Goal: Task Accomplishment & Management: Use online tool/utility

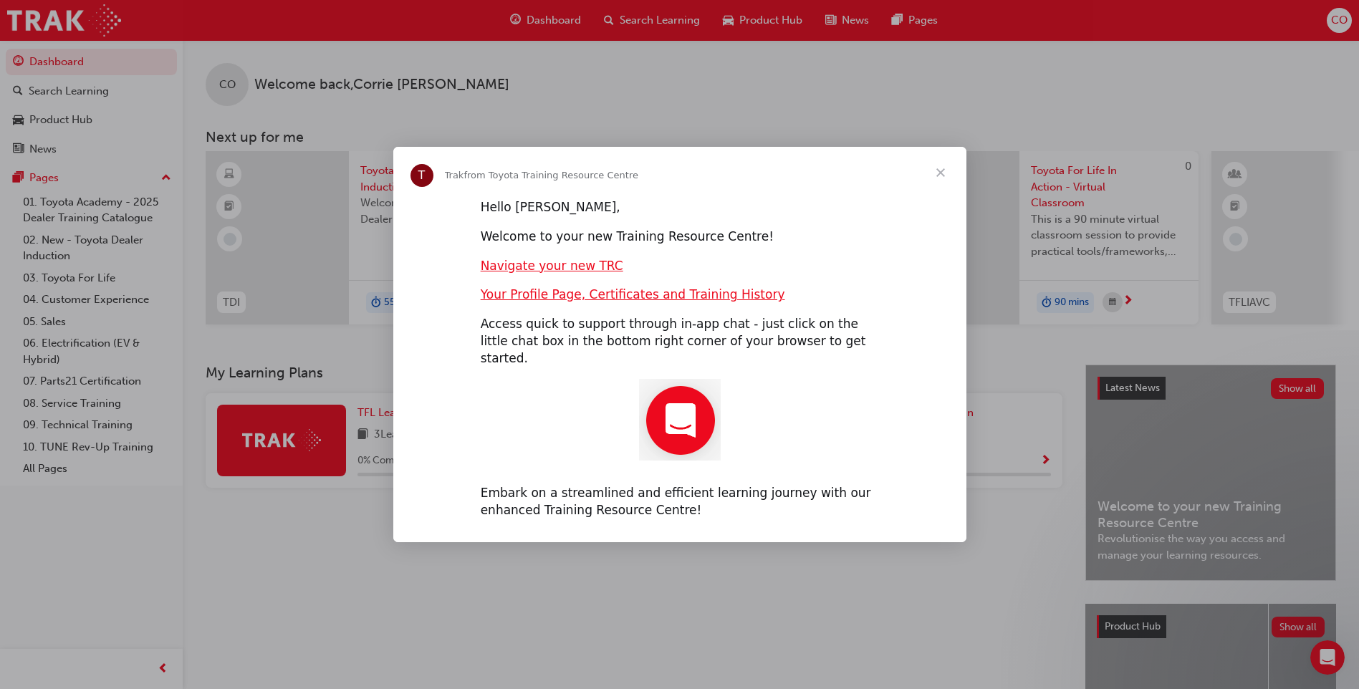
click at [939, 181] on span "Close" at bounding box center [941, 173] width 52 height 52
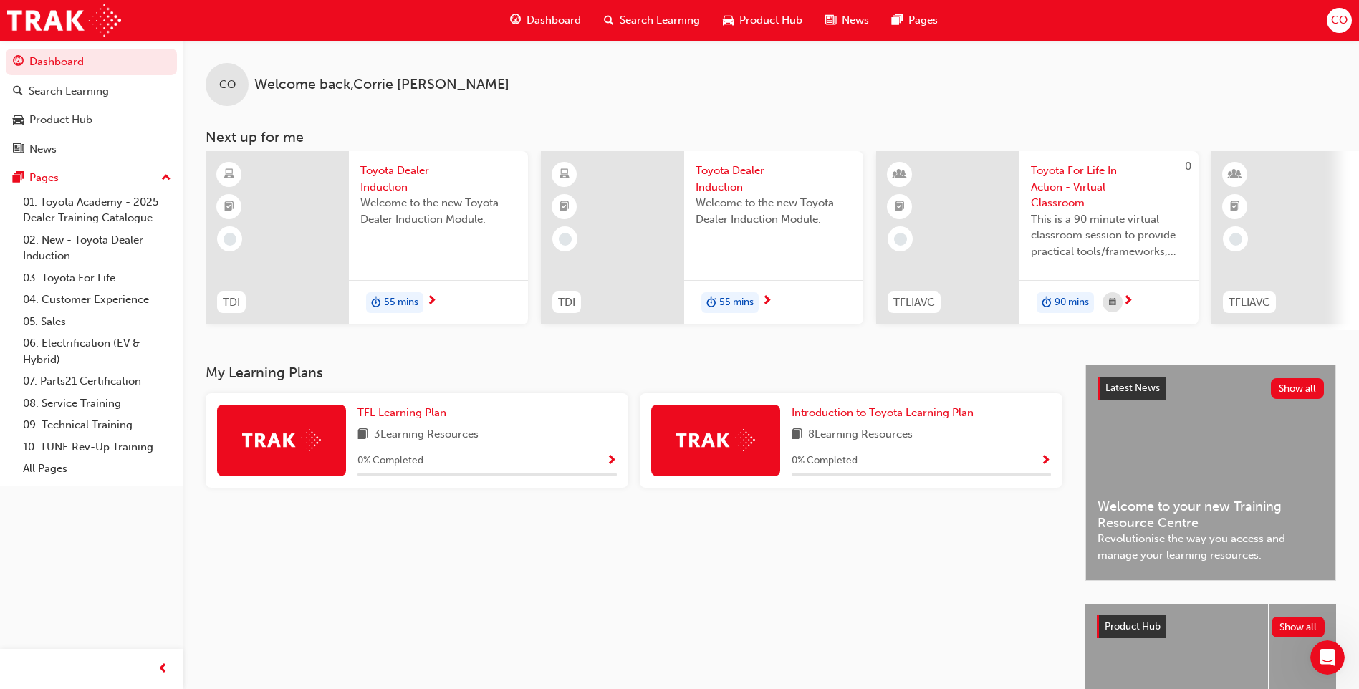
click at [1076, 185] on span "Toyota For Life In Action - Virtual Classroom" at bounding box center [1109, 187] width 156 height 49
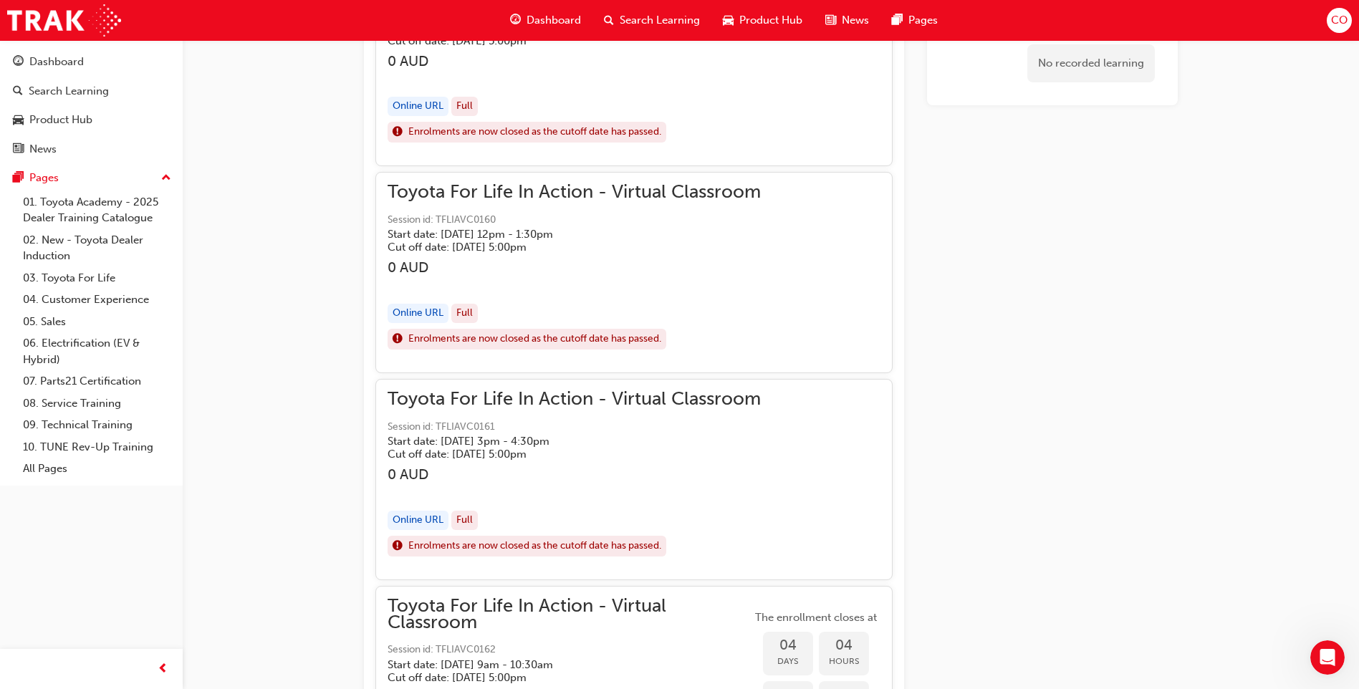
scroll to position [1421, 0]
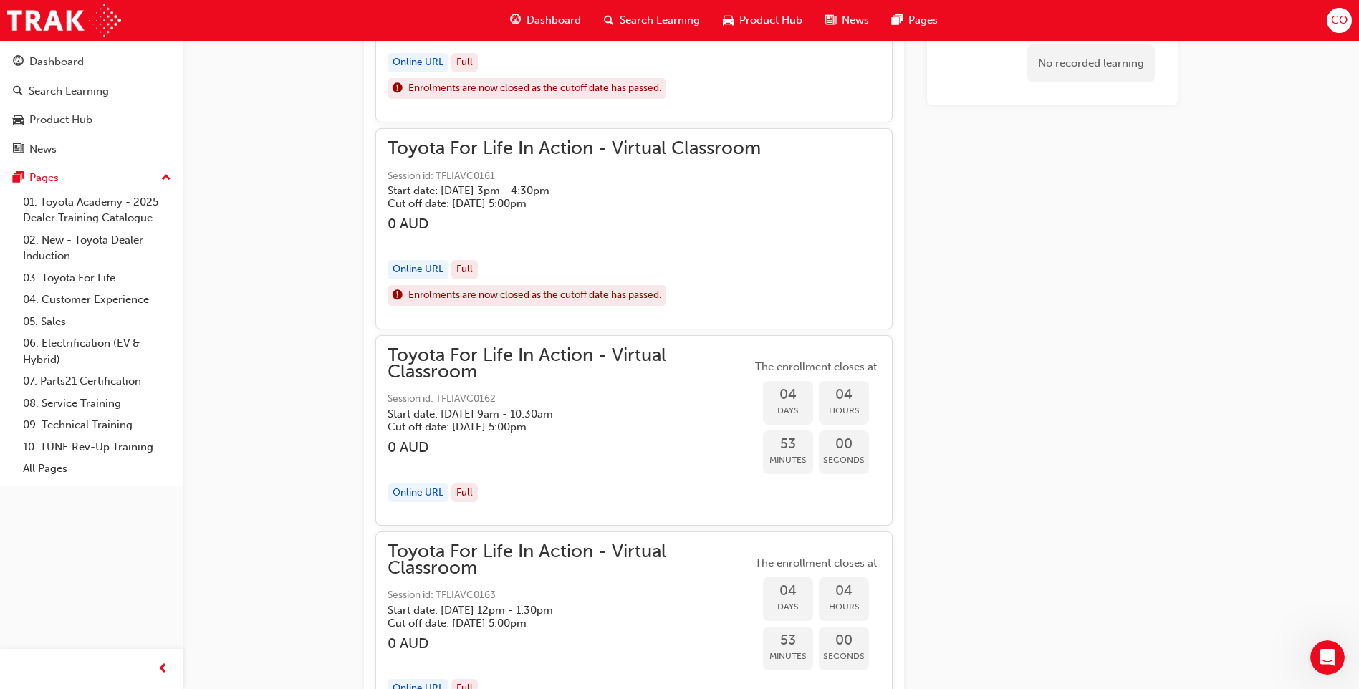
click at [532, 361] on span "Toyota For Life In Action - Virtual Classroom" at bounding box center [570, 363] width 364 height 32
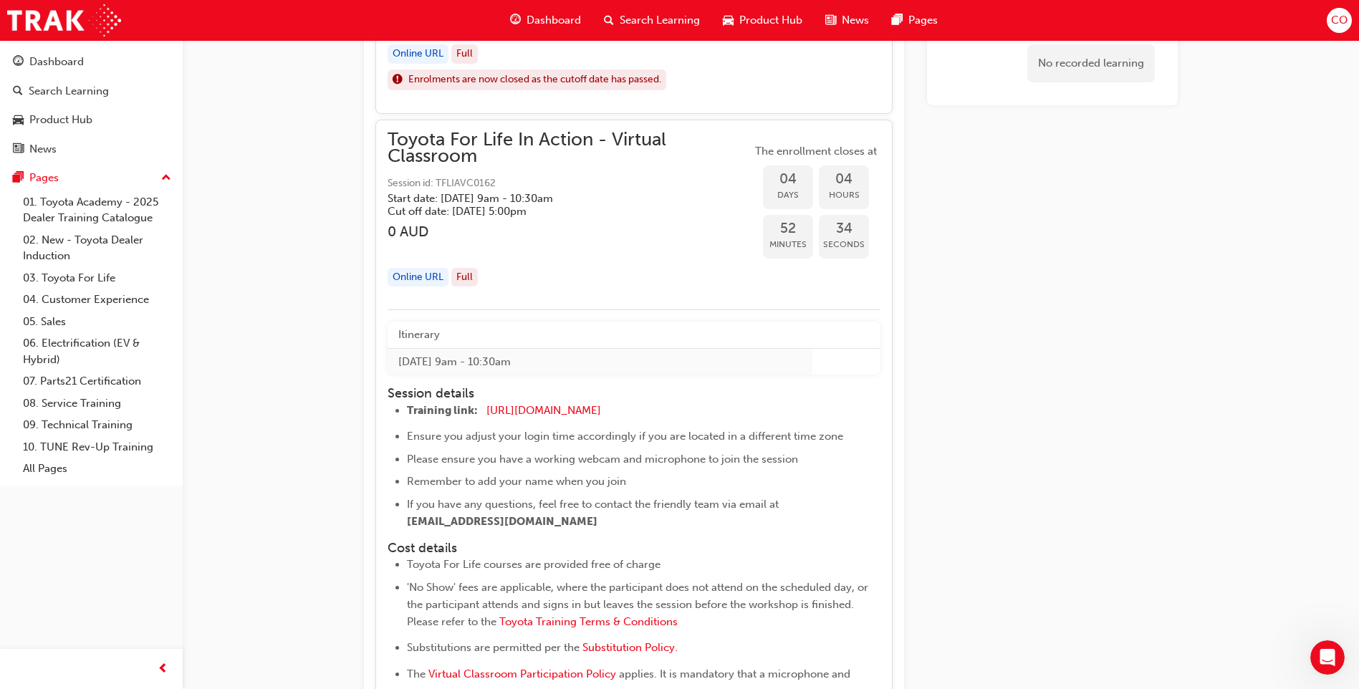
scroll to position [1635, 0]
click at [490, 143] on span "Toyota For Life In Action - Virtual Classroom" at bounding box center [570, 149] width 364 height 32
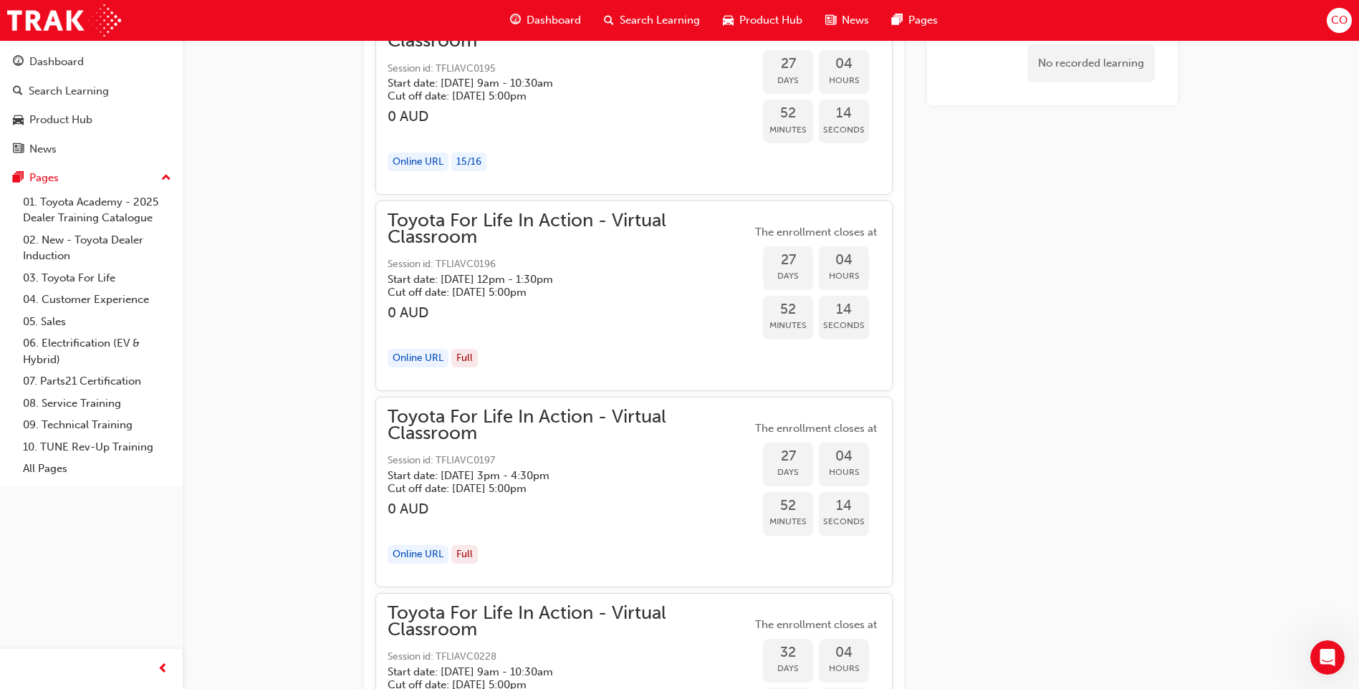
scroll to position [8154, 0]
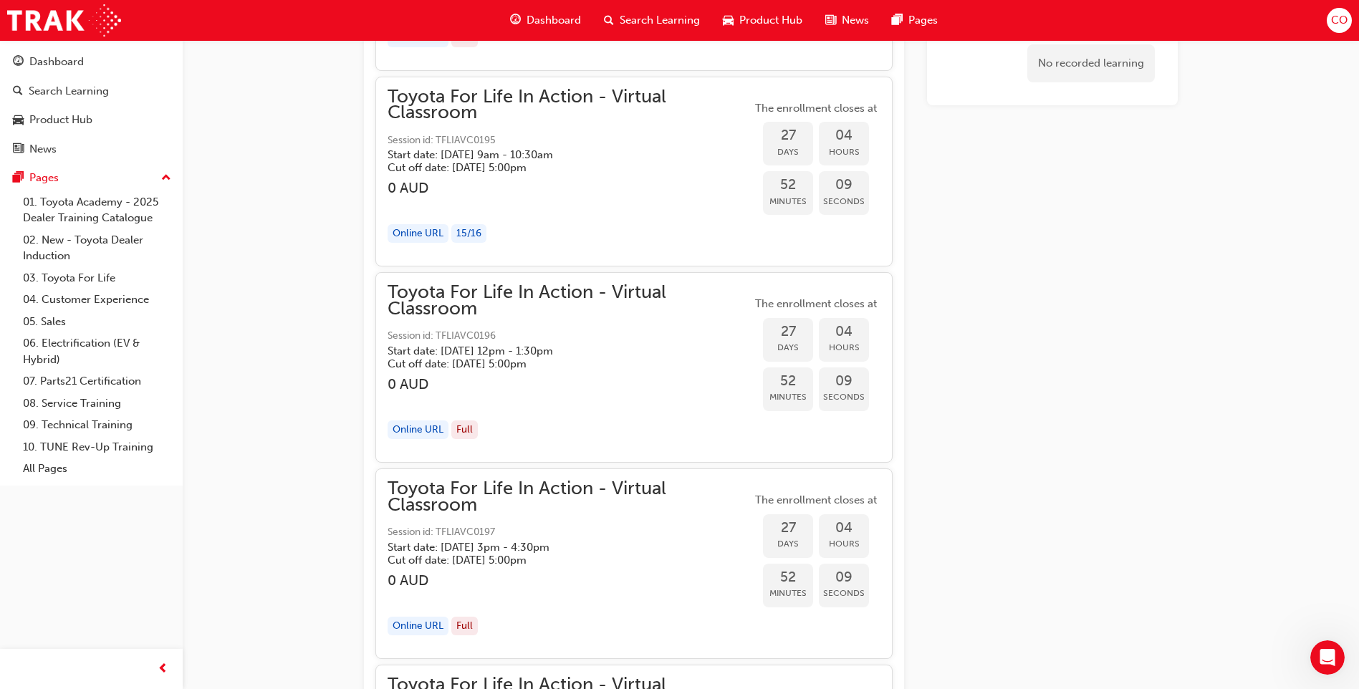
click at [507, 98] on span "Toyota For Life In Action - Virtual Classroom" at bounding box center [570, 105] width 364 height 32
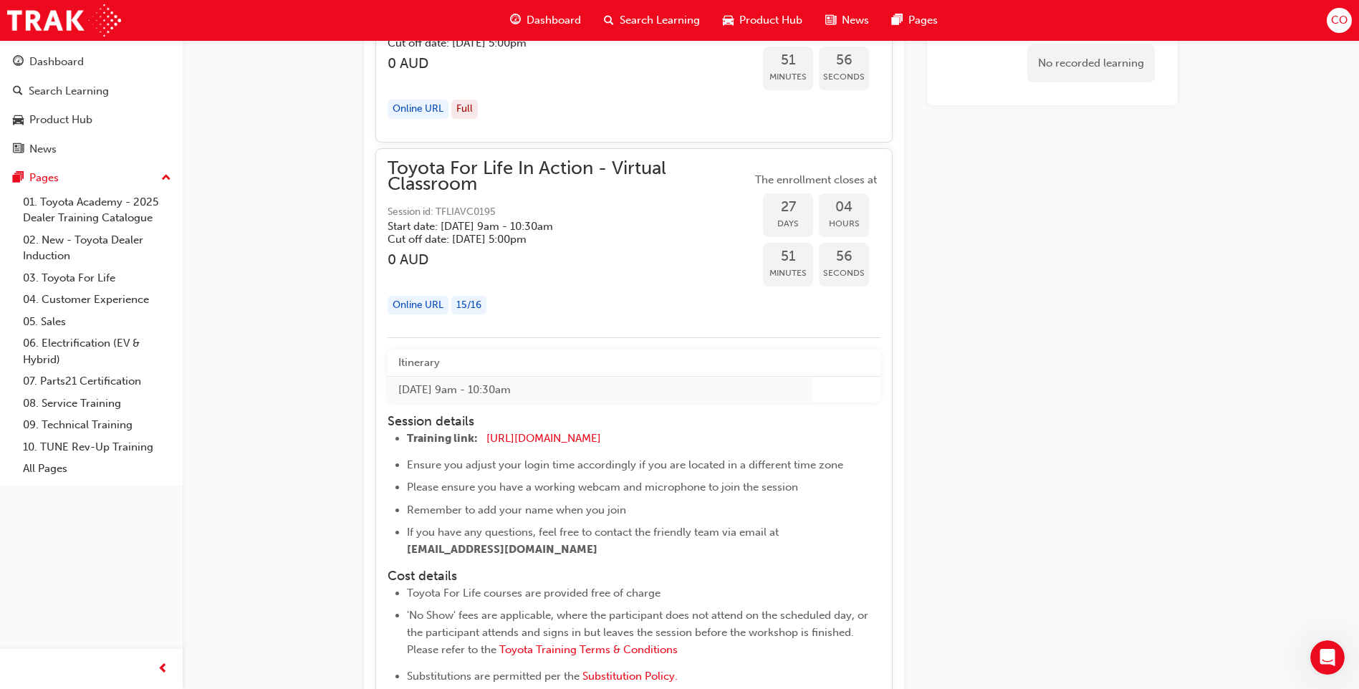
scroll to position [8011, 0]
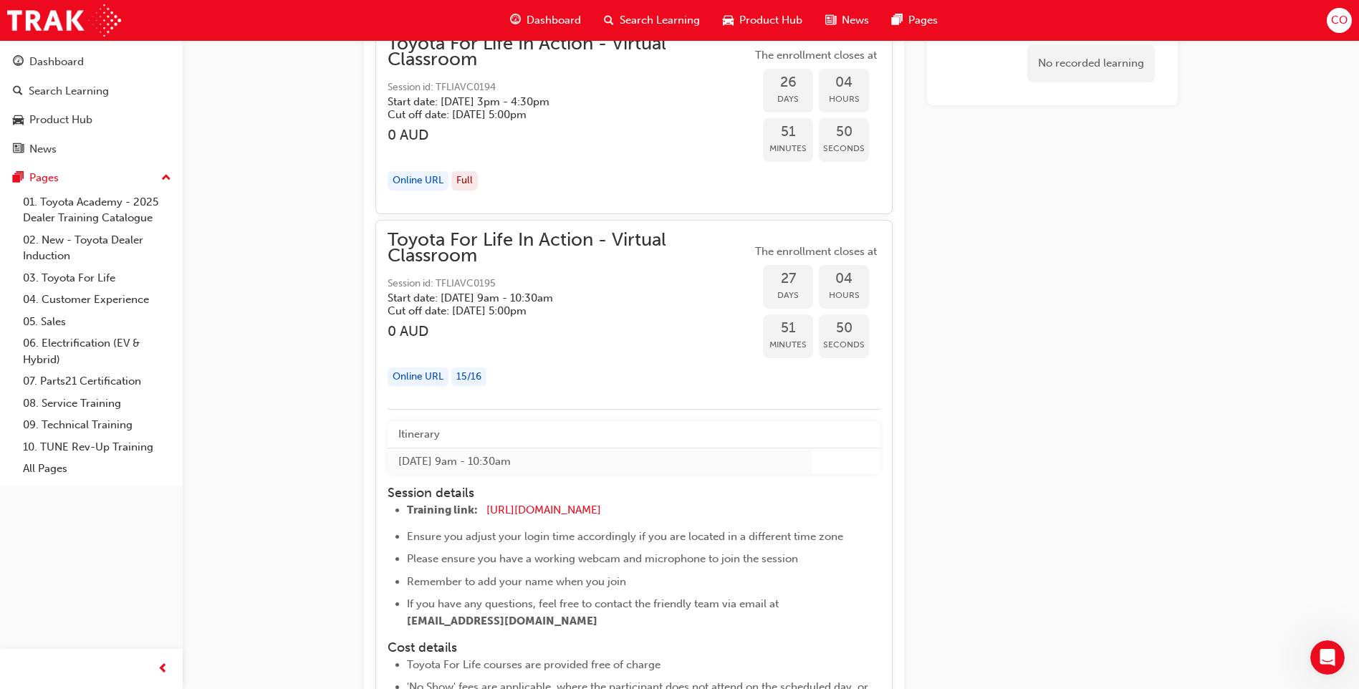
click at [509, 238] on span "Toyota For Life In Action - Virtual Classroom" at bounding box center [570, 248] width 364 height 32
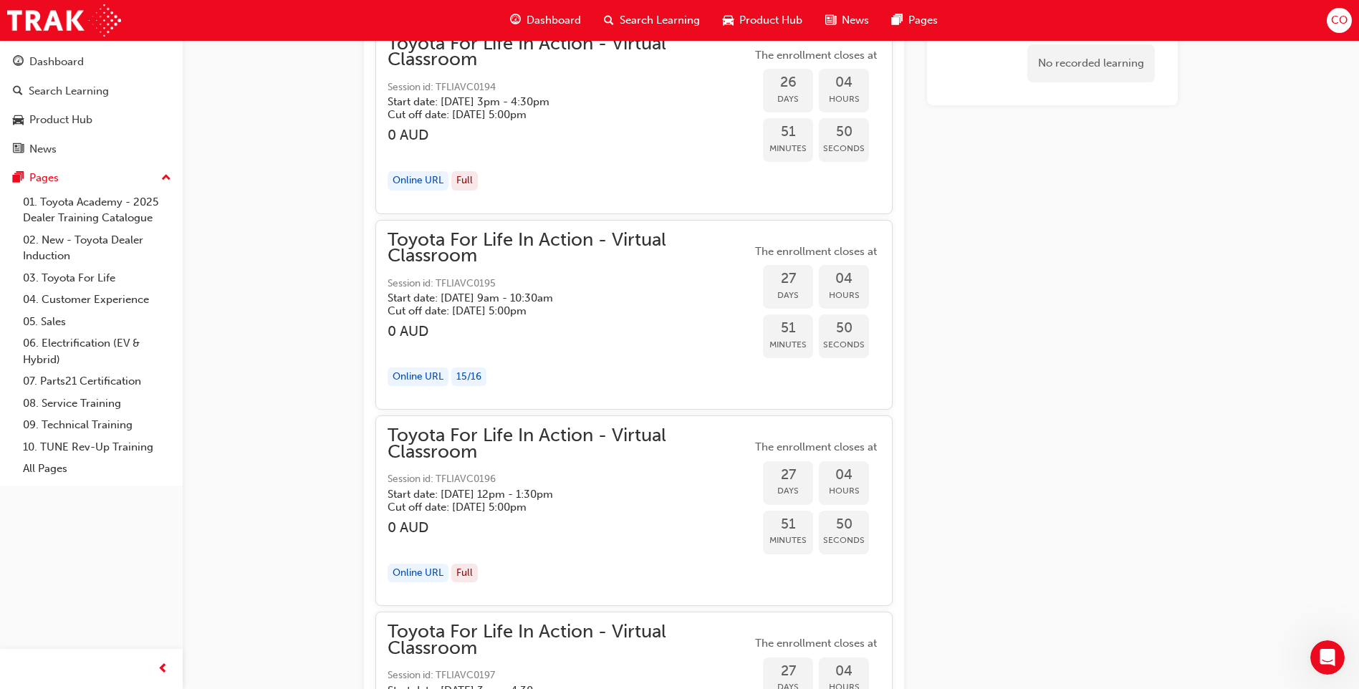
click at [509, 238] on span "Toyota For Life In Action - Virtual Classroom" at bounding box center [570, 248] width 364 height 32
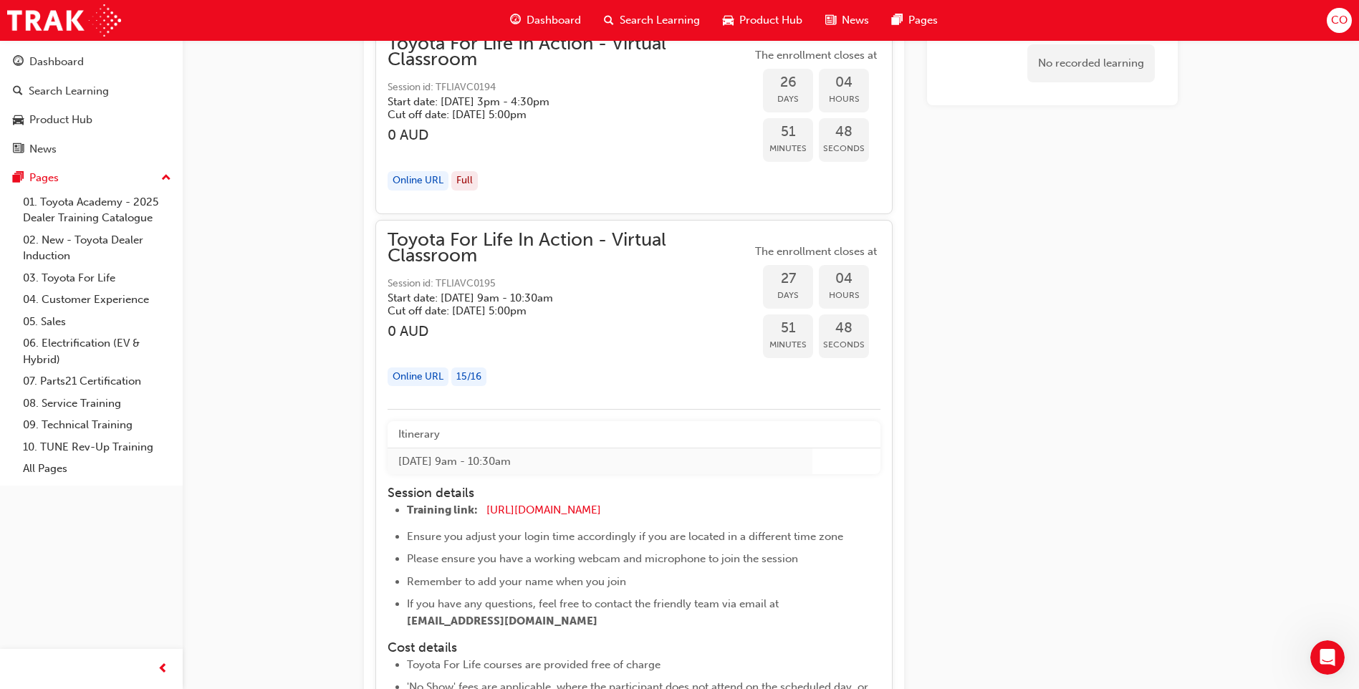
click at [477, 383] on div "15 / 16" at bounding box center [468, 376] width 35 height 19
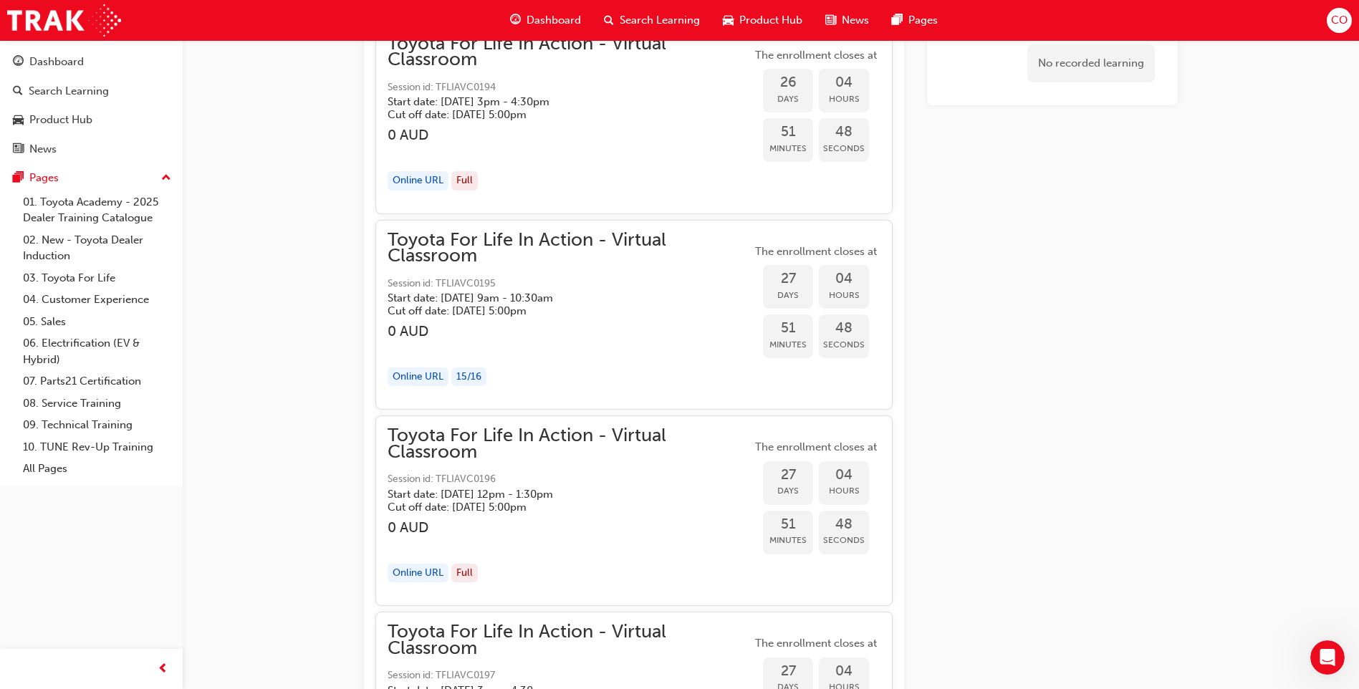
click at [477, 383] on div "15 / 16" at bounding box center [468, 376] width 35 height 19
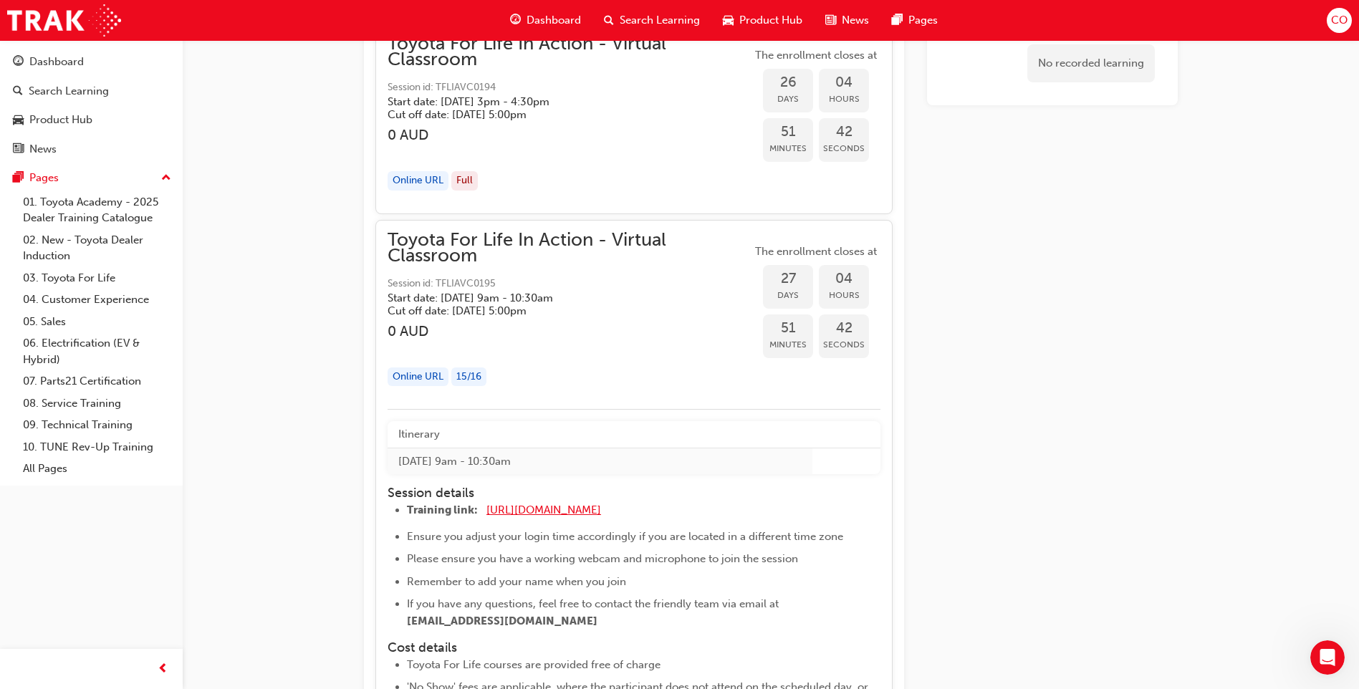
click at [534, 509] on span "https://zoom.us/j/5450758959" at bounding box center [543, 510] width 115 height 13
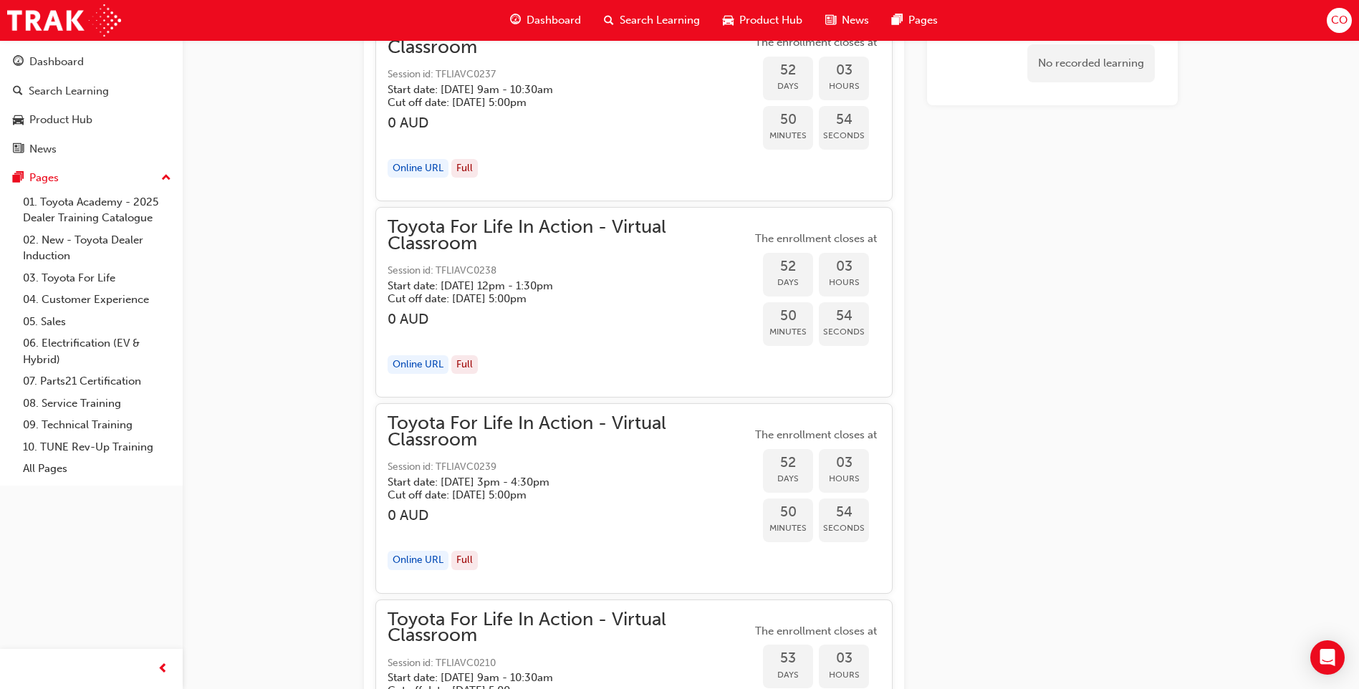
scroll to position [12536, 0]
click at [1345, 19] on span "CO" at bounding box center [1339, 20] width 16 height 16
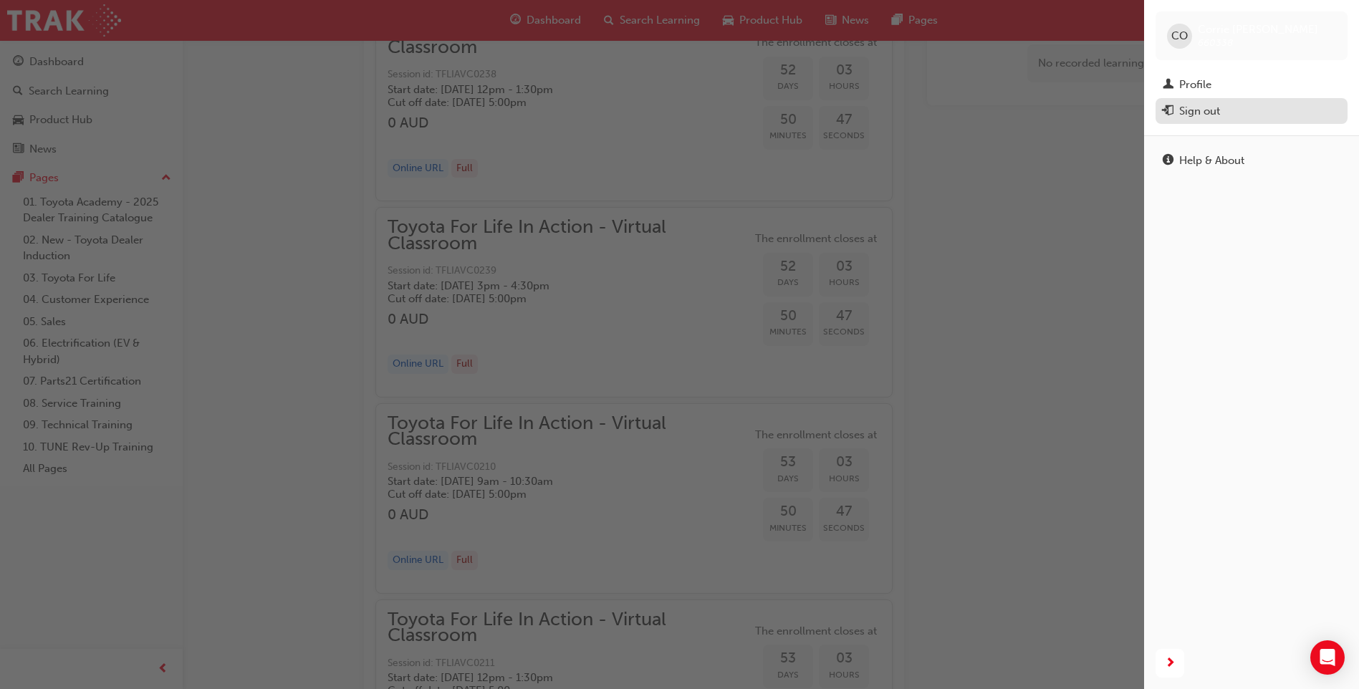
click at [1199, 113] on div "Sign out" at bounding box center [1199, 111] width 41 height 16
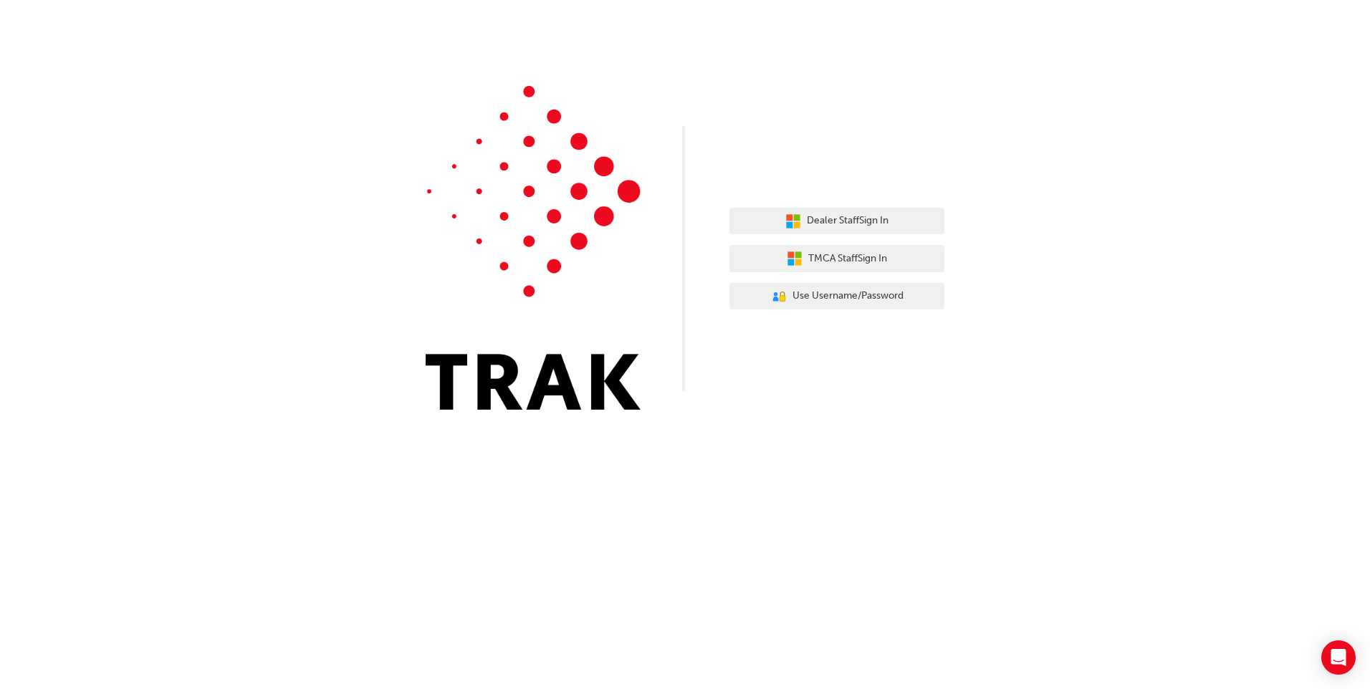
click at [861, 204] on div "Dealer Staff Sign In TMCA Staff Sign In User Authentication Icon - Blue Person,…" at bounding box center [836, 259] width 215 height 124
click at [861, 211] on button "Dealer Staff Sign In" at bounding box center [836, 221] width 215 height 27
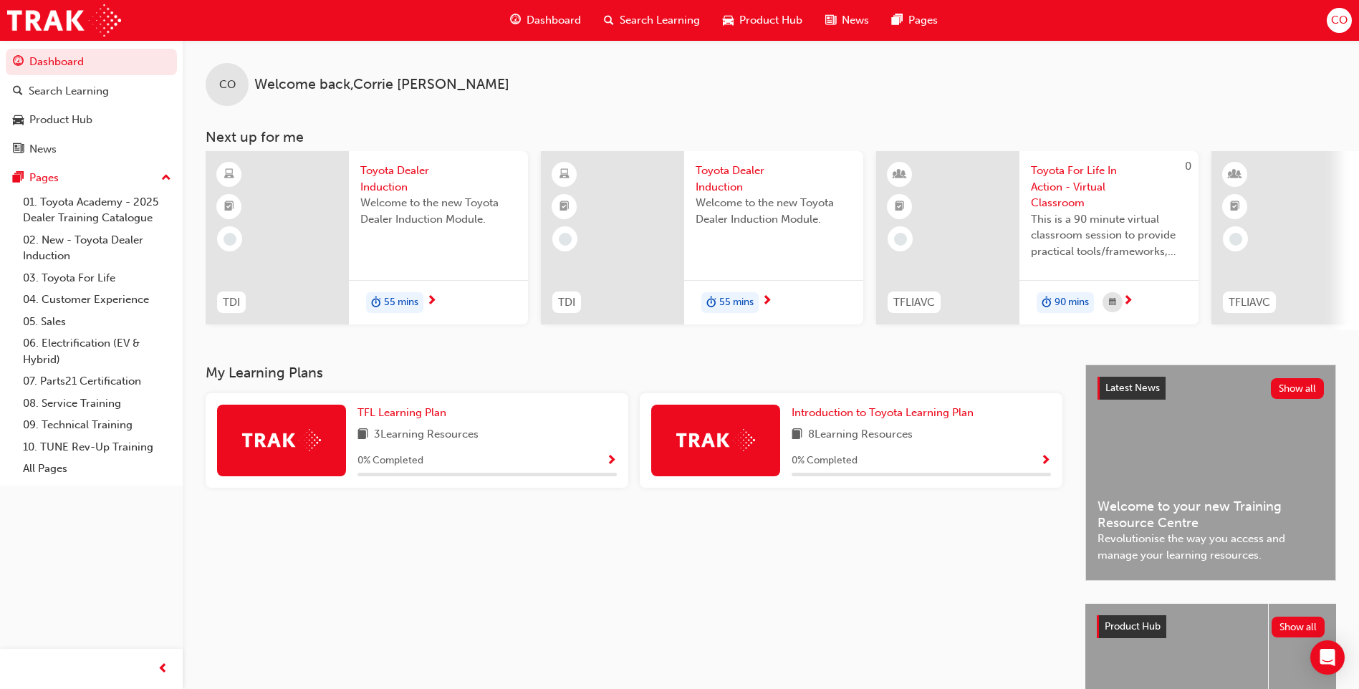
click at [1335, 22] on span "CO" at bounding box center [1339, 20] width 16 height 16
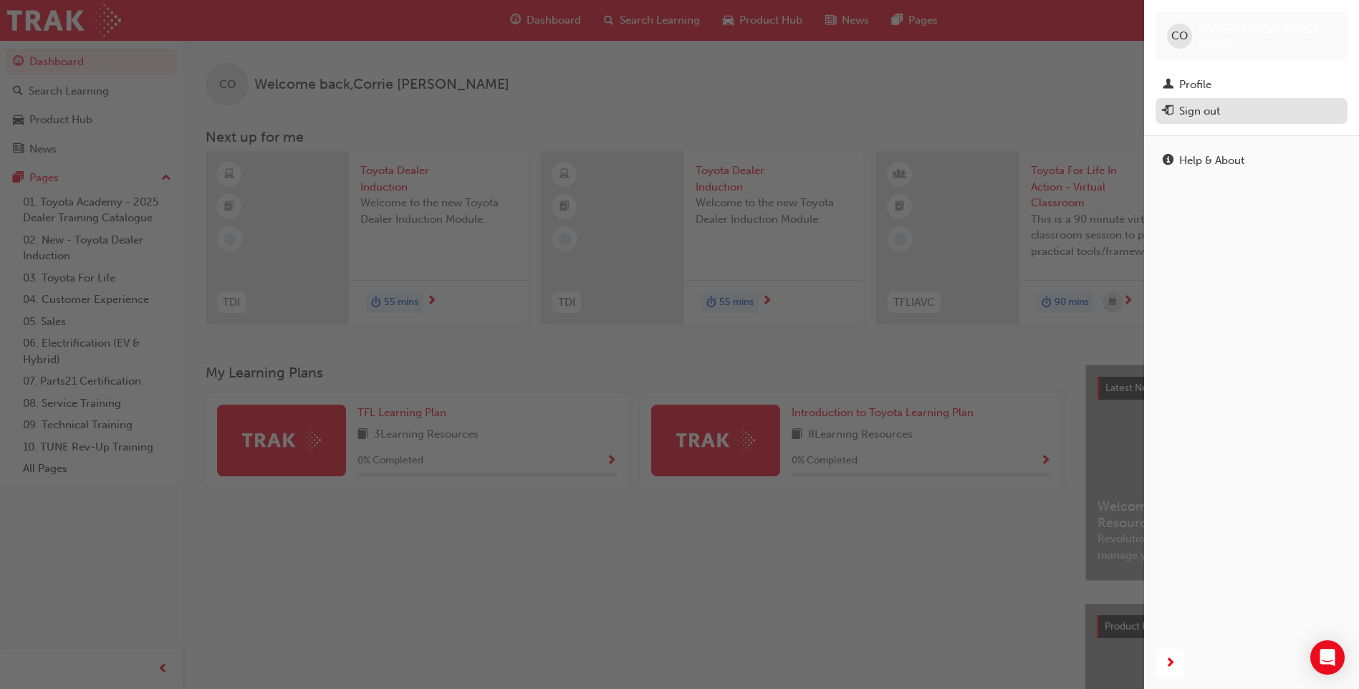
click at [1198, 113] on div "Sign out" at bounding box center [1199, 111] width 41 height 16
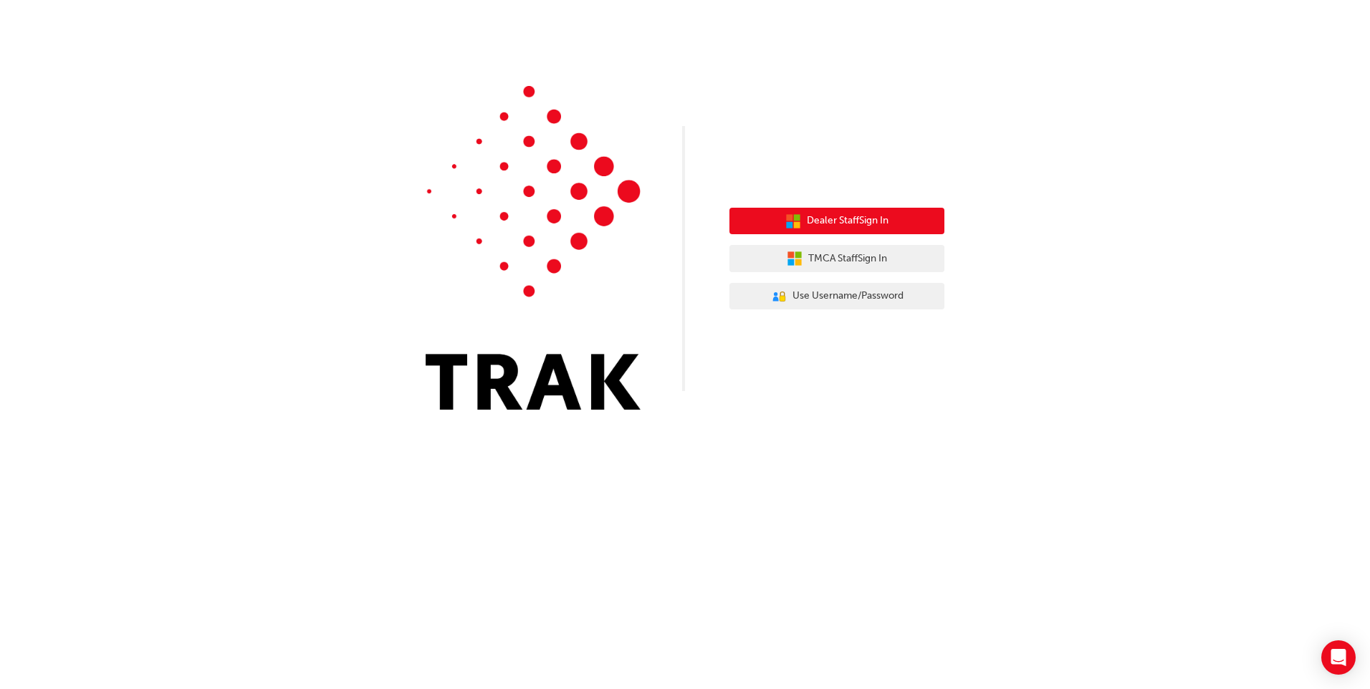
click at [870, 223] on span "Dealer Staff Sign In" at bounding box center [848, 221] width 82 height 16
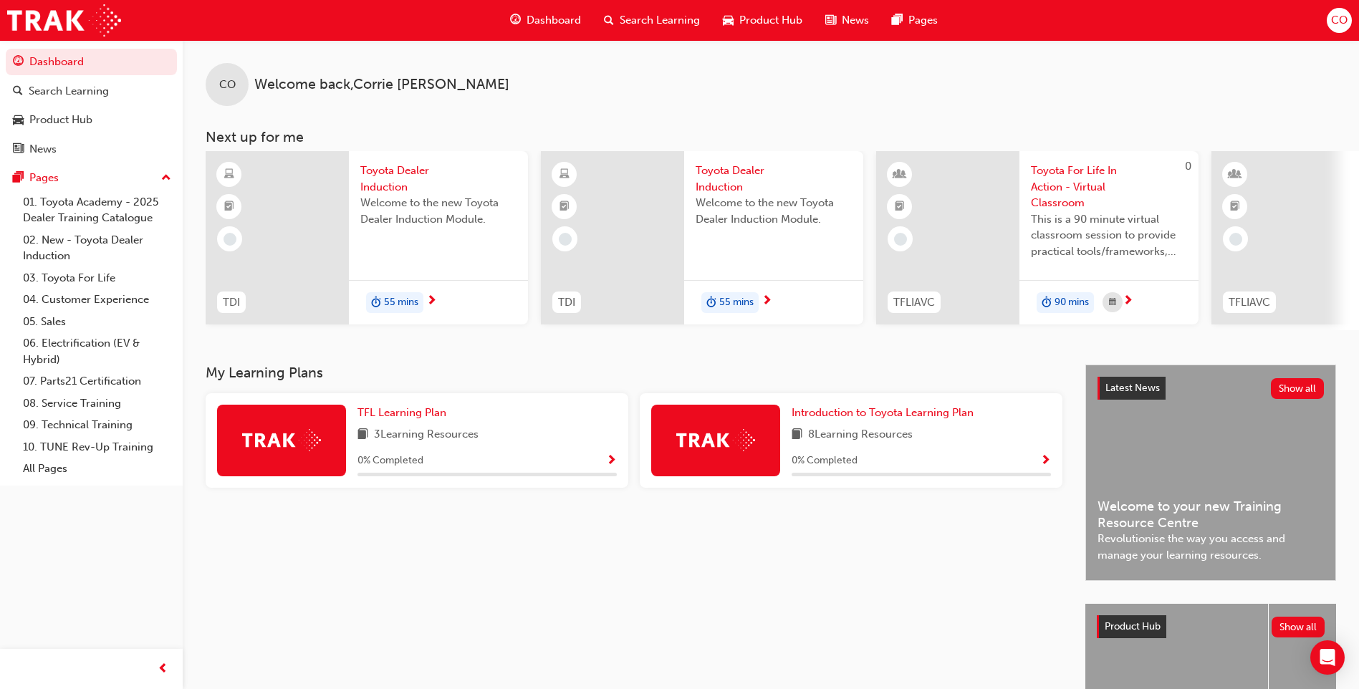
click at [1346, 30] on div "CO" at bounding box center [1339, 20] width 25 height 25
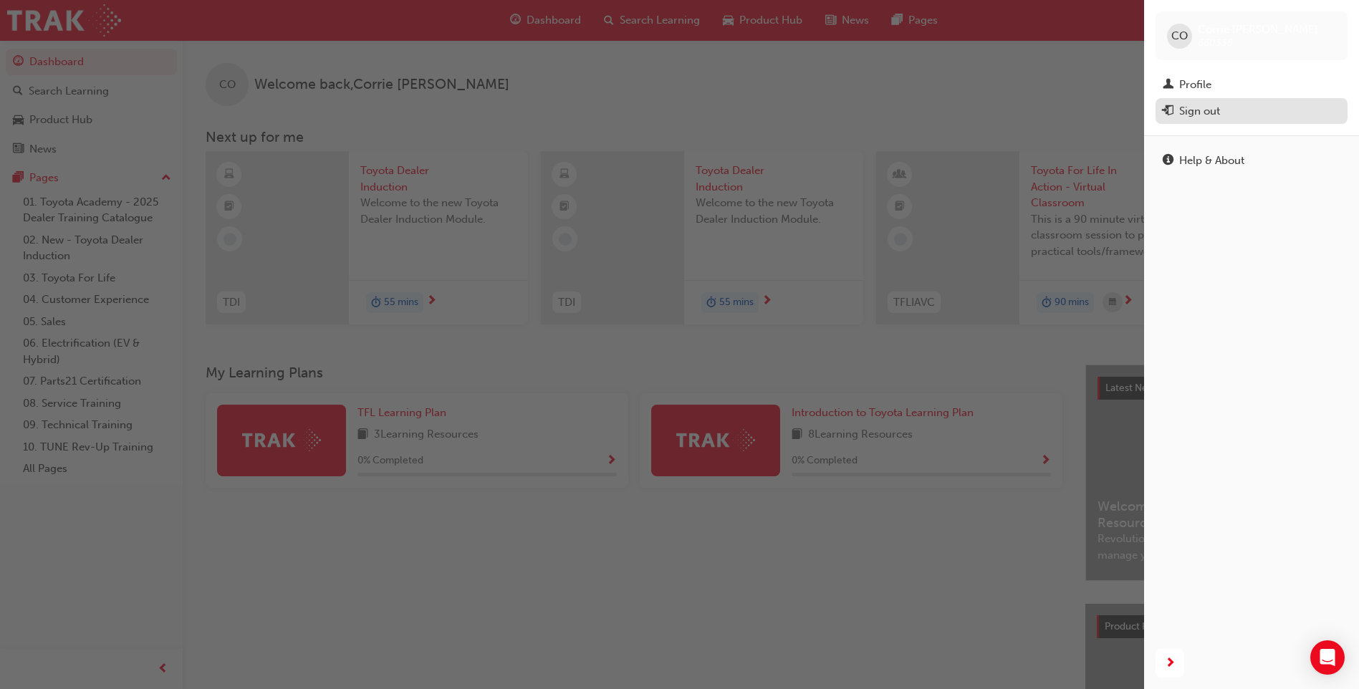
click at [1196, 110] on div "Sign out" at bounding box center [1199, 111] width 41 height 16
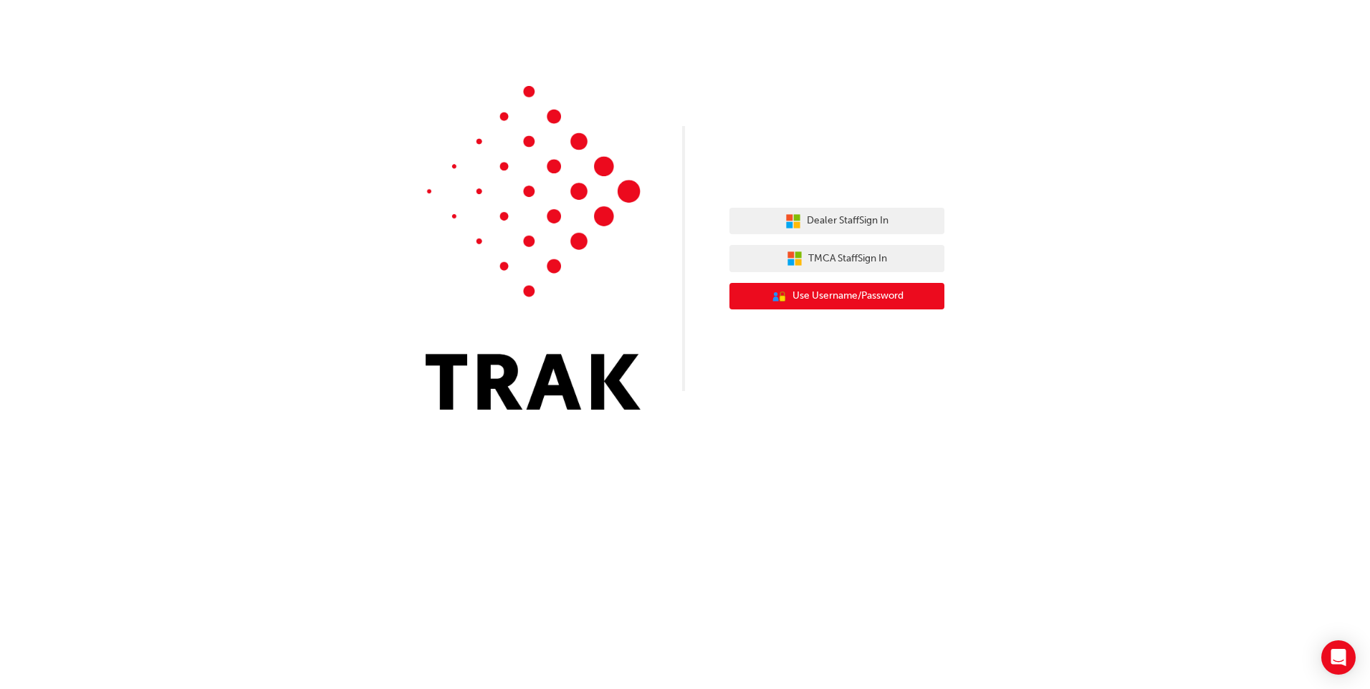
click at [857, 299] on span "Use Username/Password" at bounding box center [847, 296] width 111 height 16
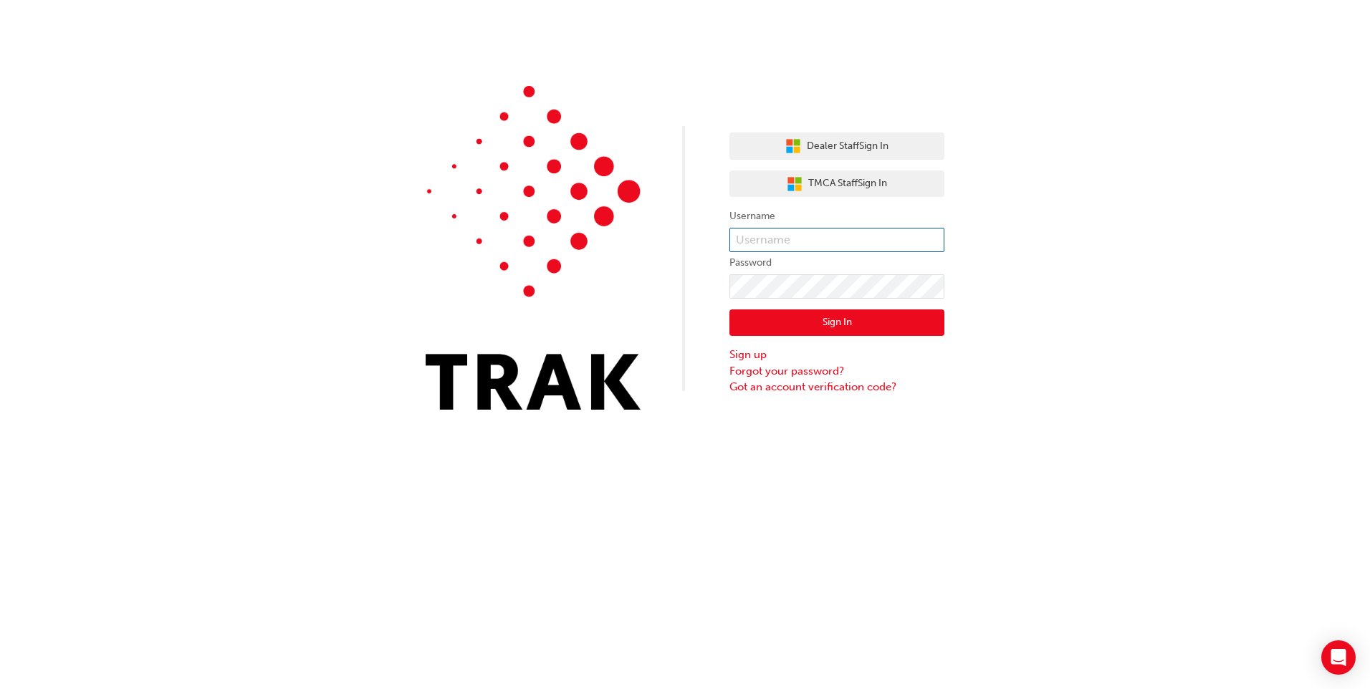
type input "[PERSON_NAME].[PERSON_NAME]"
click at [847, 335] on button "Sign In" at bounding box center [836, 322] width 215 height 27
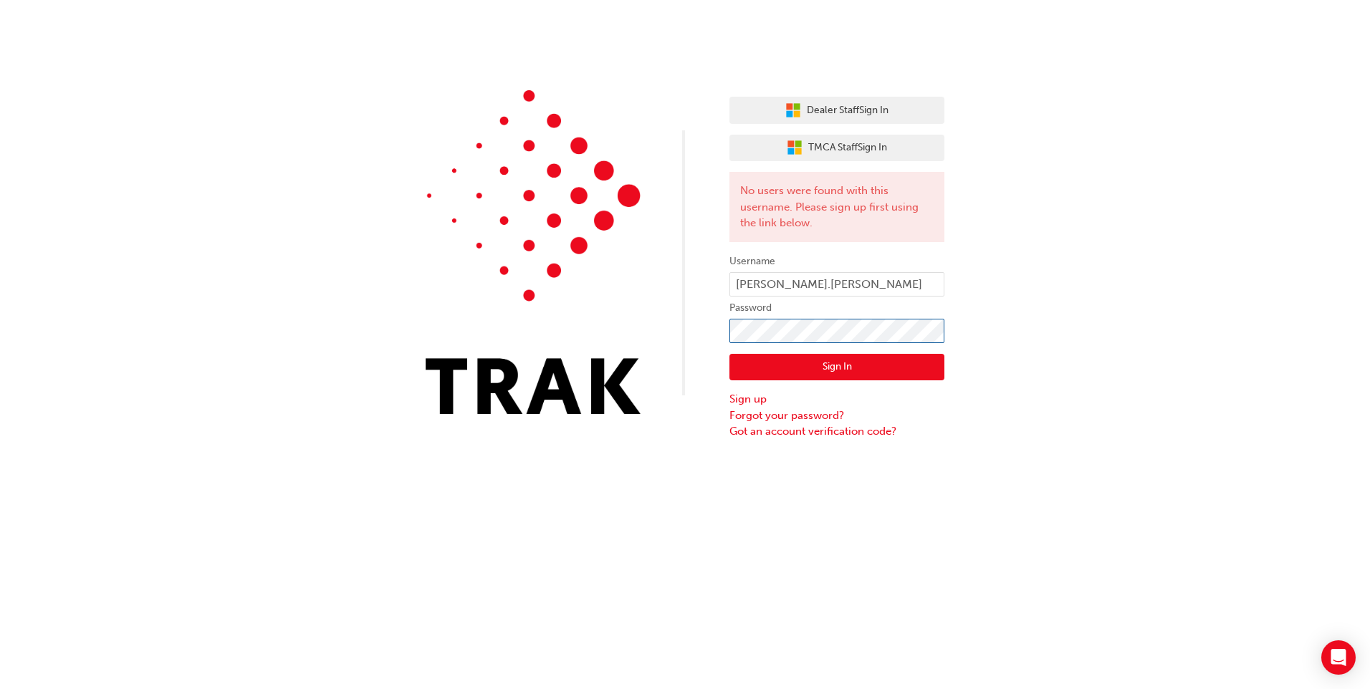
click at [625, 362] on div "Dealer Staff Sign In TMCA Staff Sign In No users were found with this username.…" at bounding box center [685, 220] width 1370 height 440
click button "Sign In" at bounding box center [836, 367] width 215 height 27
click at [901, 101] on button "Dealer Staff Sign In" at bounding box center [836, 110] width 215 height 27
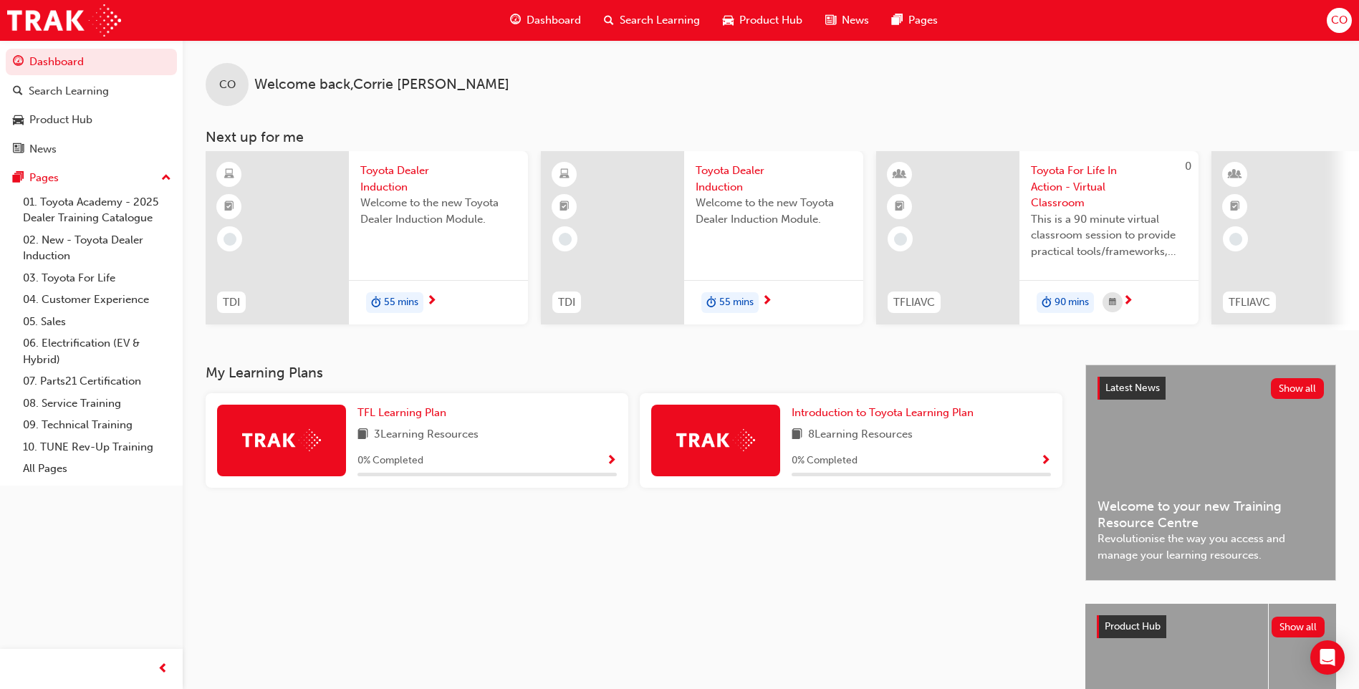
drag, startPoint x: 1325, startPoint y: 11, endPoint x: 1071, endPoint y: 41, distance: 256.1
click at [1071, 41] on div "CO Welcome back , Corrie OKeeffe" at bounding box center [771, 73] width 1176 height 66
click at [1324, 21] on div "Dashboard Search Learning Product Hub News Pages CO" at bounding box center [679, 20] width 1359 height 41
click at [1343, 20] on span "CO" at bounding box center [1339, 20] width 16 height 16
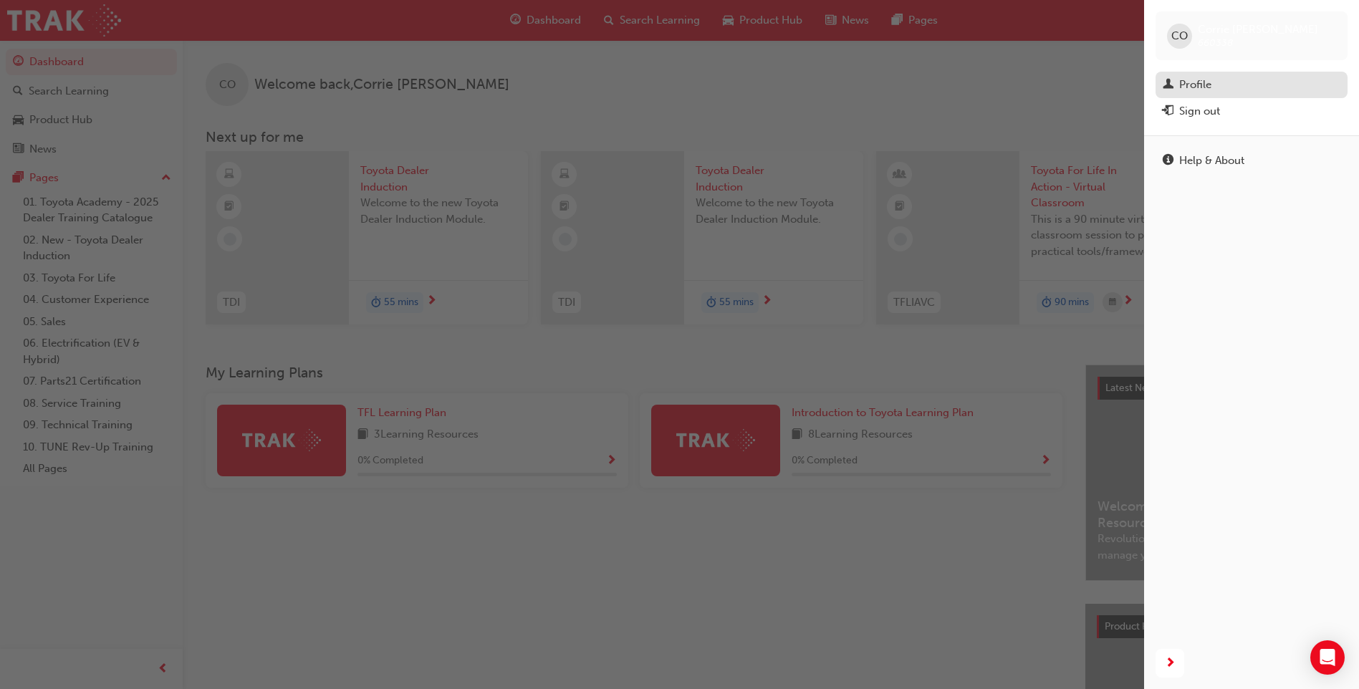
click at [1164, 79] on span "man-icon" at bounding box center [1168, 85] width 11 height 13
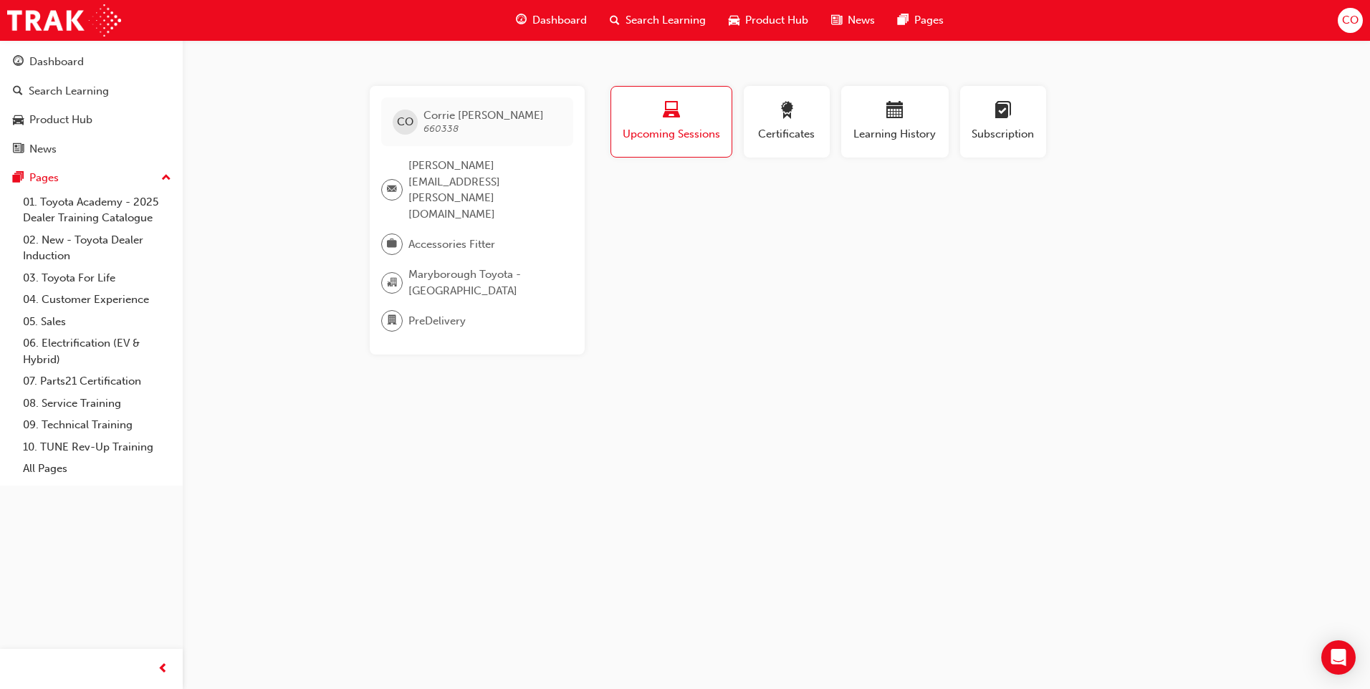
click at [1359, 23] on div "CO" at bounding box center [1349, 20] width 25 height 25
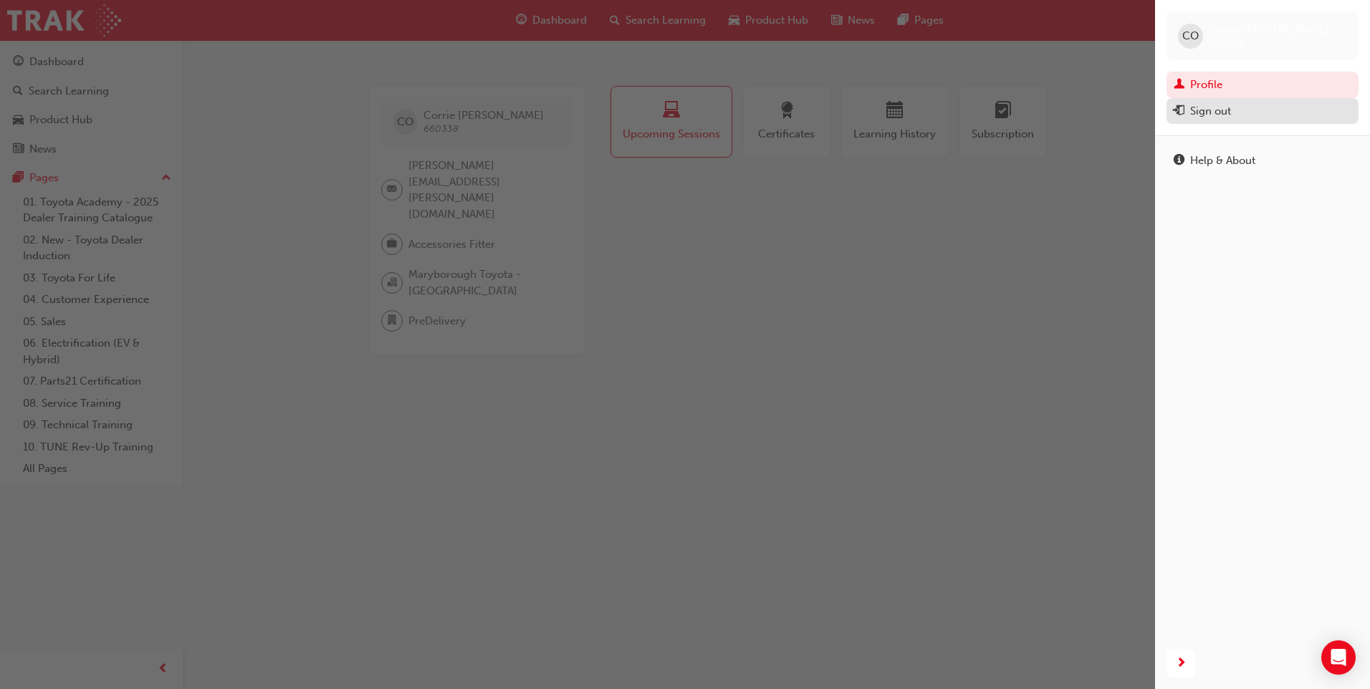
click at [1223, 109] on div "Sign out" at bounding box center [1210, 111] width 41 height 16
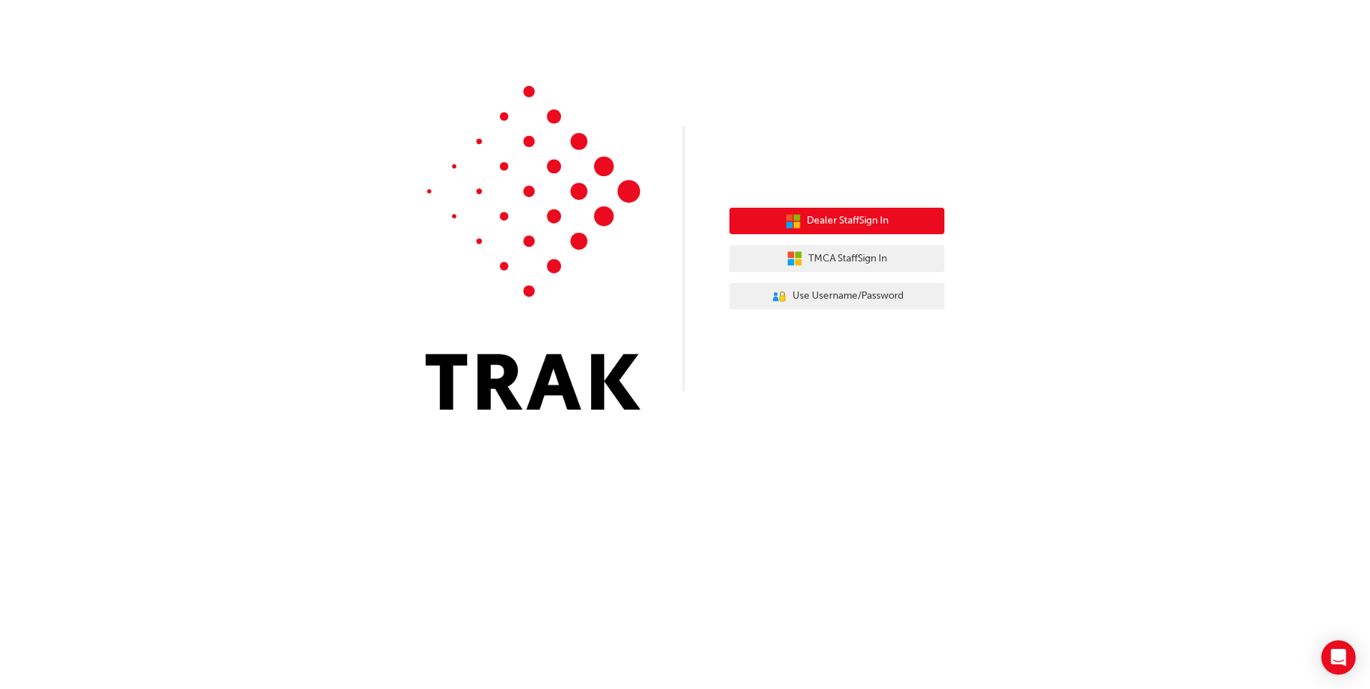
click at [888, 223] on span "Dealer Staff Sign In" at bounding box center [848, 221] width 82 height 16
